Goal: Task Accomplishment & Management: Use online tool/utility

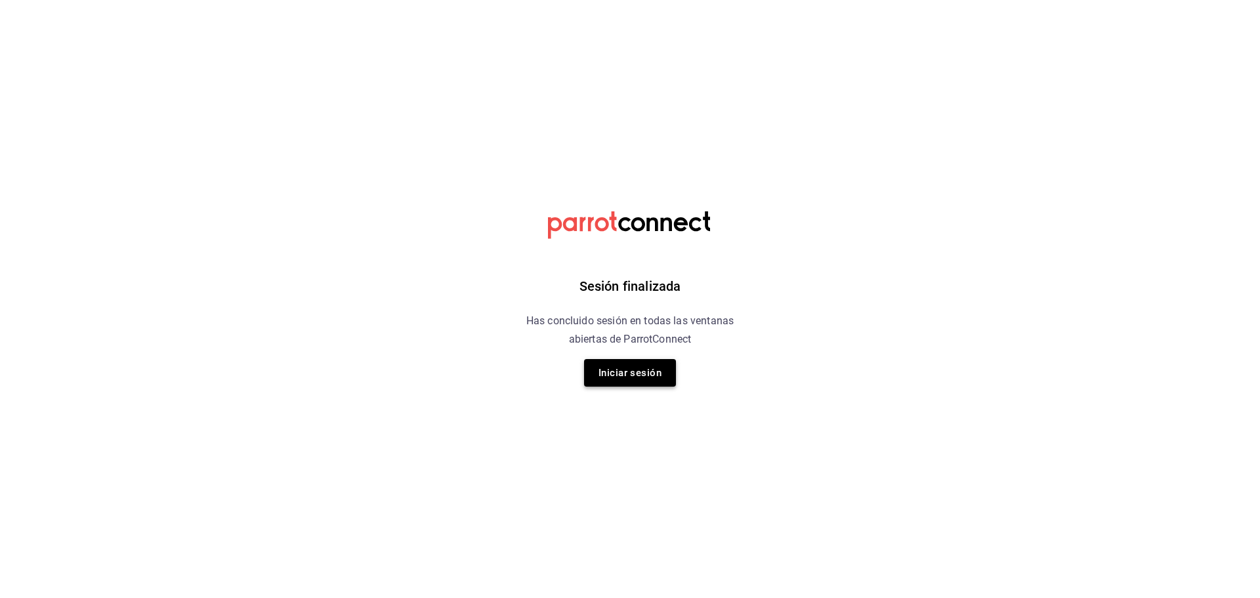
click at [609, 369] on button "Iniciar sesión" at bounding box center [630, 373] width 92 height 28
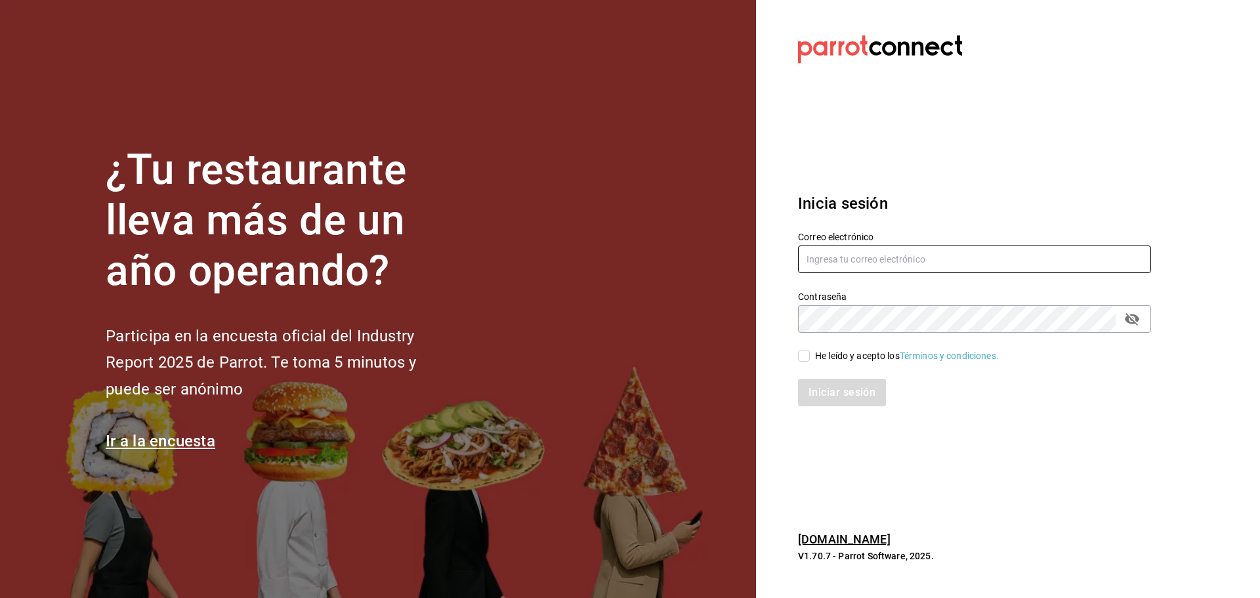
type input "laura_sampayo65@hotmail.com"
click at [809, 349] on span "He leído y acepto los Términos y condiciones." at bounding box center [903, 356] width 189 height 14
click at [809, 350] on input "He leído y acepto los Términos y condiciones." at bounding box center [804, 356] width 12 height 12
checkbox input "true"
click at [827, 391] on button "Iniciar sesión" at bounding box center [842, 393] width 89 height 28
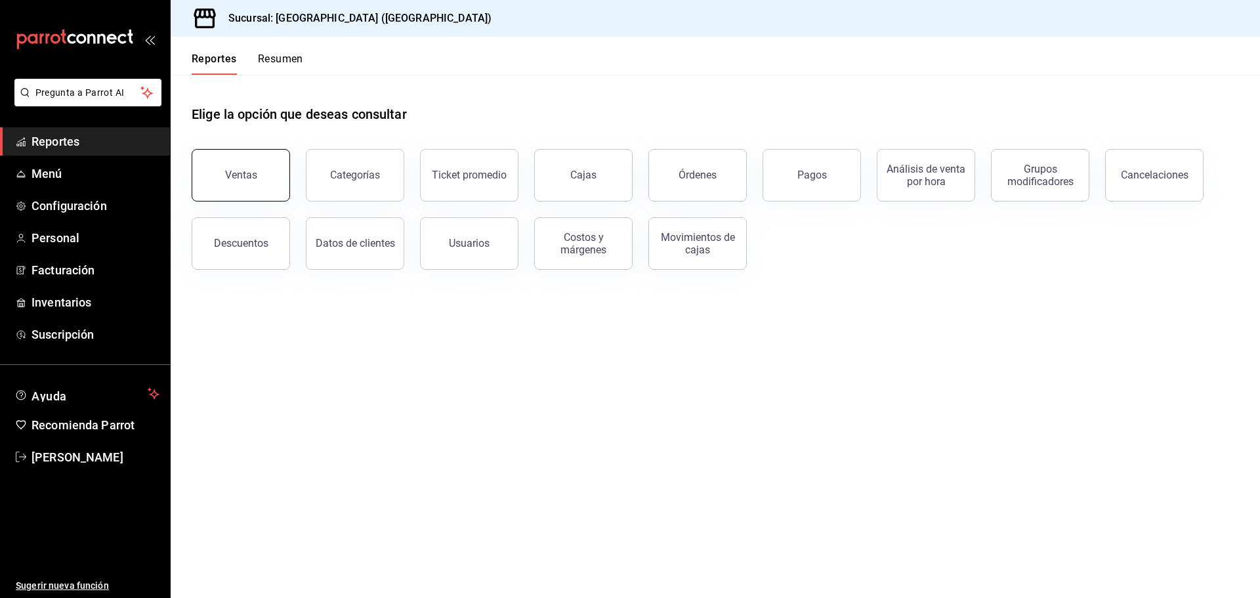
click at [261, 168] on button "Ventas" at bounding box center [241, 175] width 98 height 52
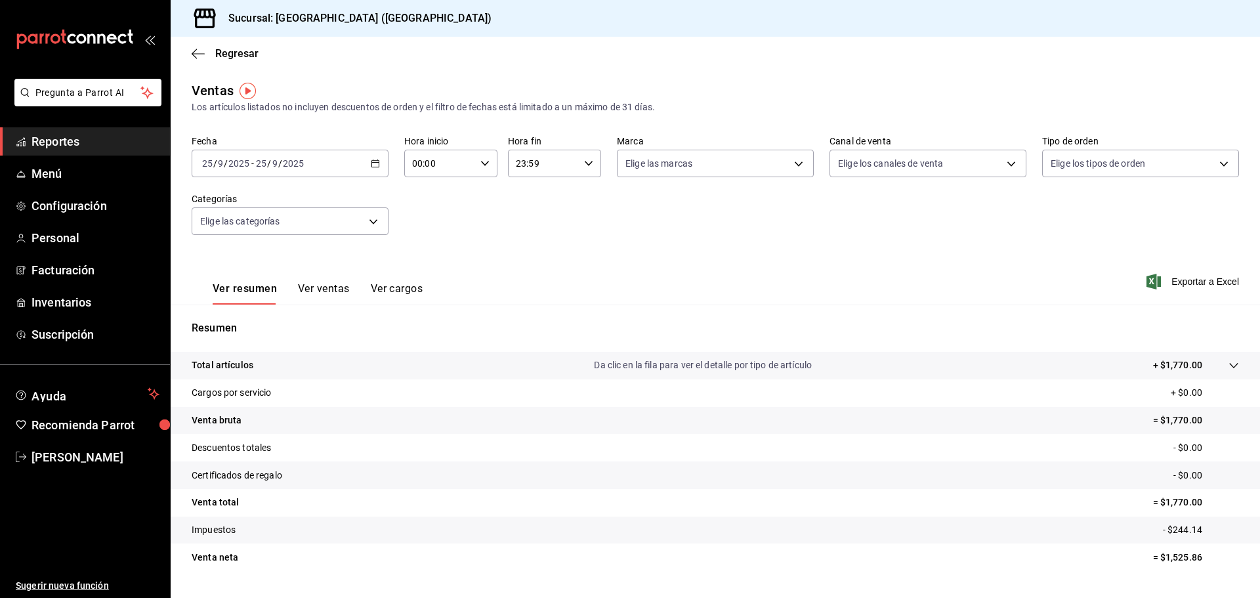
click at [366, 163] on div "[DATE] [DATE] - [DATE] [DATE]" at bounding box center [290, 164] width 197 height 28
click at [236, 236] on span "Ayer" at bounding box center [254, 233] width 102 height 14
click at [1189, 276] on span "Exportar a Excel" at bounding box center [1194, 282] width 90 height 16
